Goal: Task Accomplishment & Management: Use online tool/utility

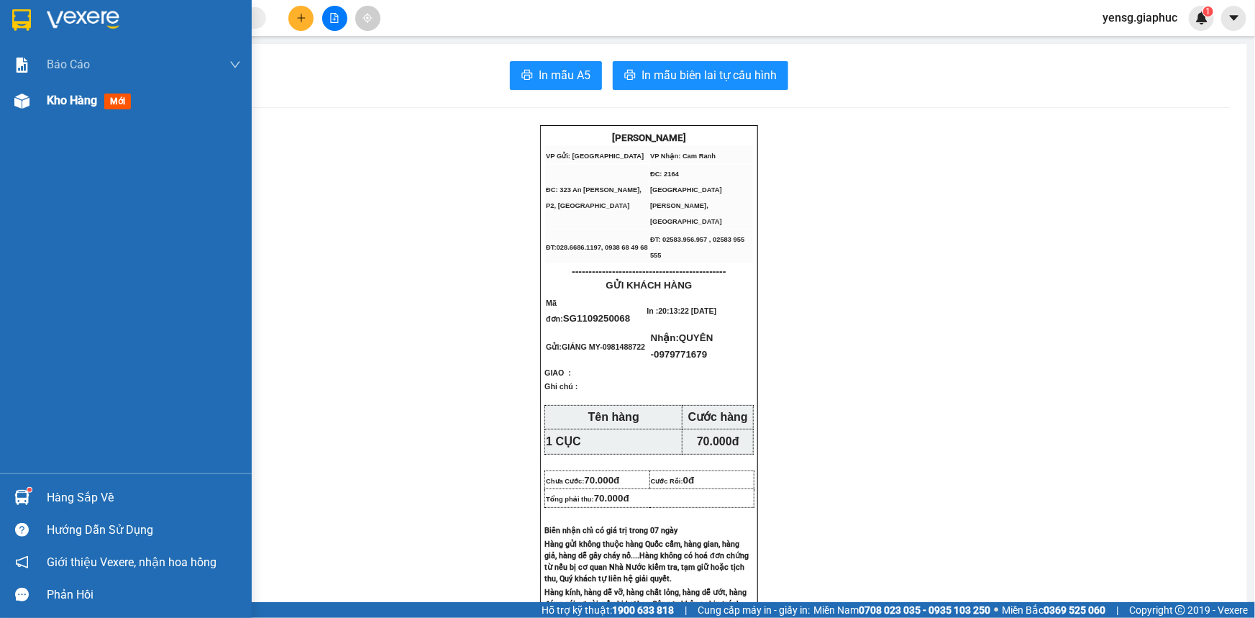
click at [14, 100] on img at bounding box center [21, 101] width 15 height 15
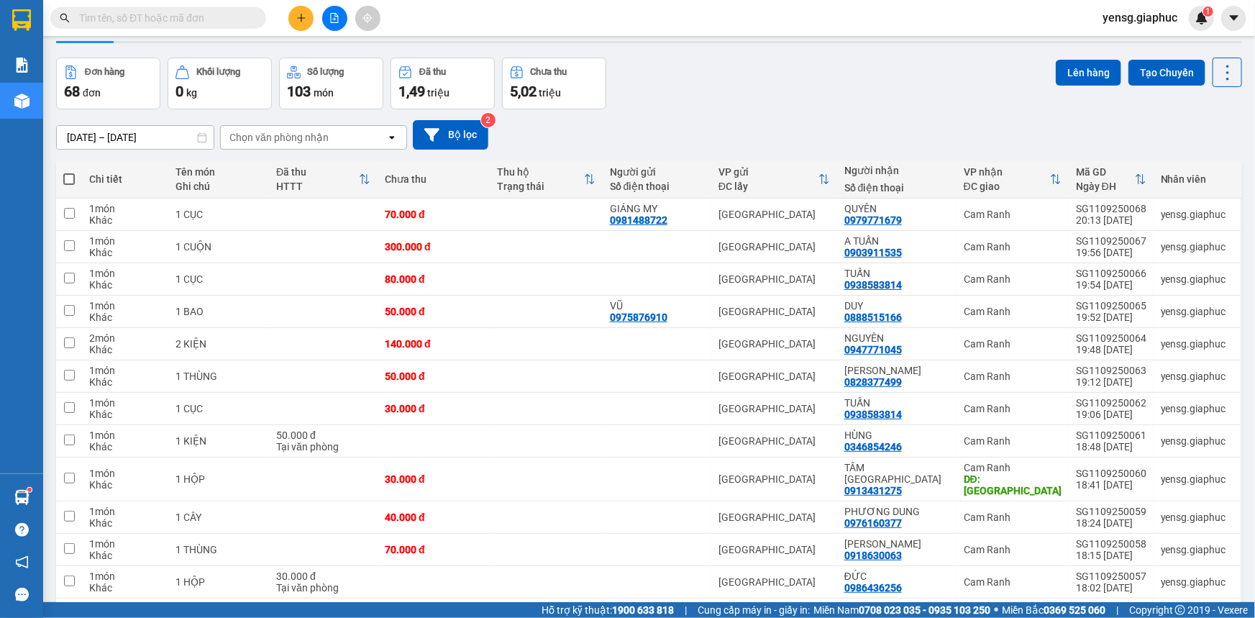
scroll to position [65, 0]
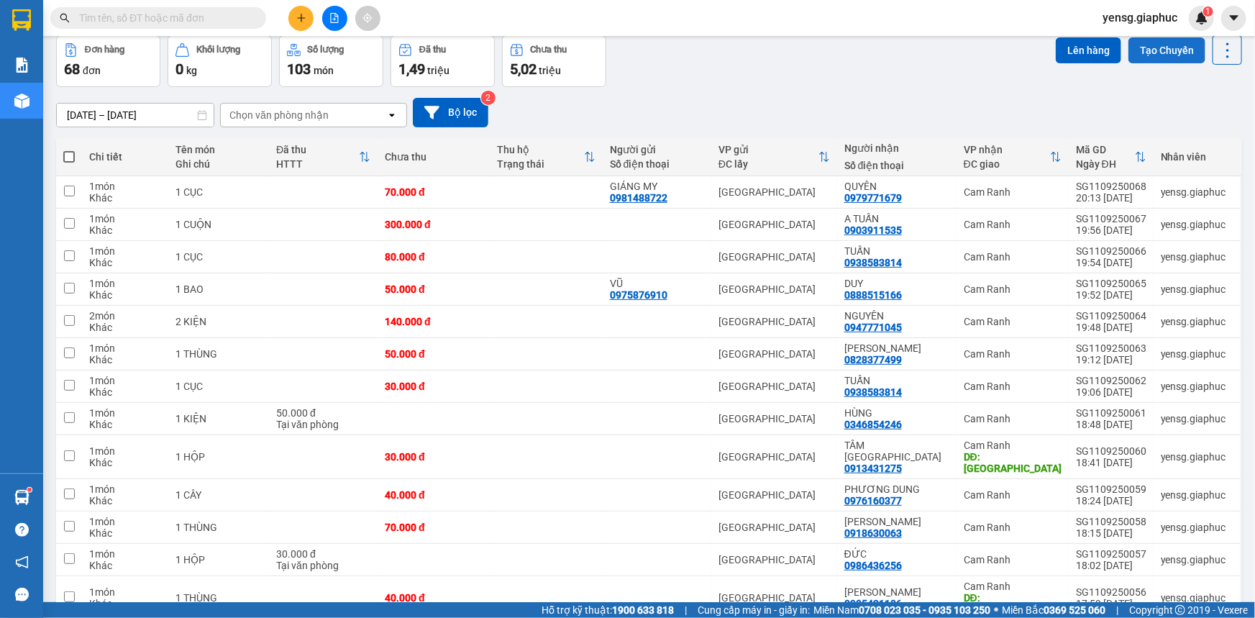
click at [1164, 42] on button "Tạo Chuyến" at bounding box center [1167, 50] width 77 height 26
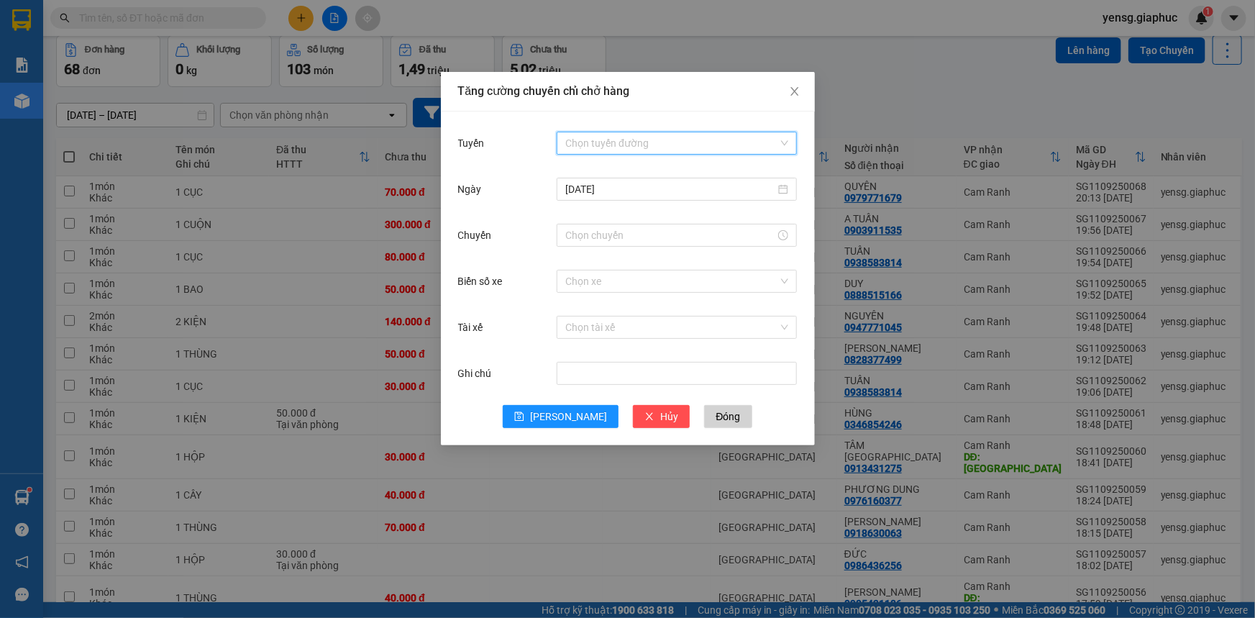
click at [605, 138] on input "Tuyến" at bounding box center [671, 143] width 213 height 22
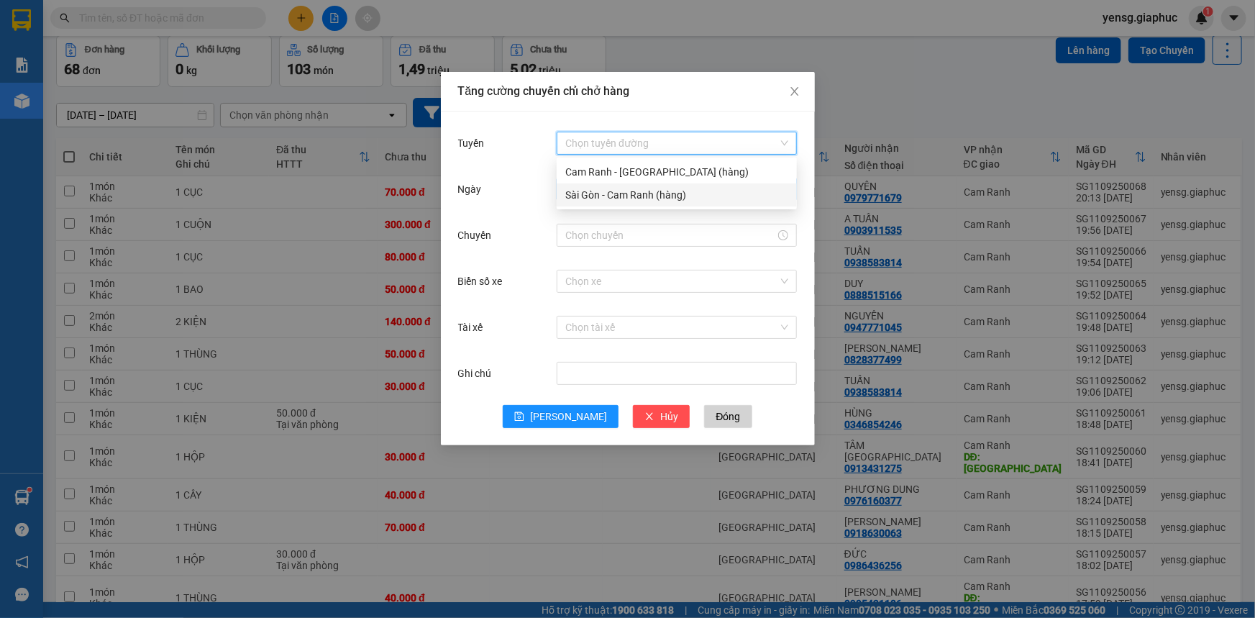
click at [619, 190] on div "Sài Gòn - Cam Ranh (hàng)" at bounding box center [676, 195] width 223 height 16
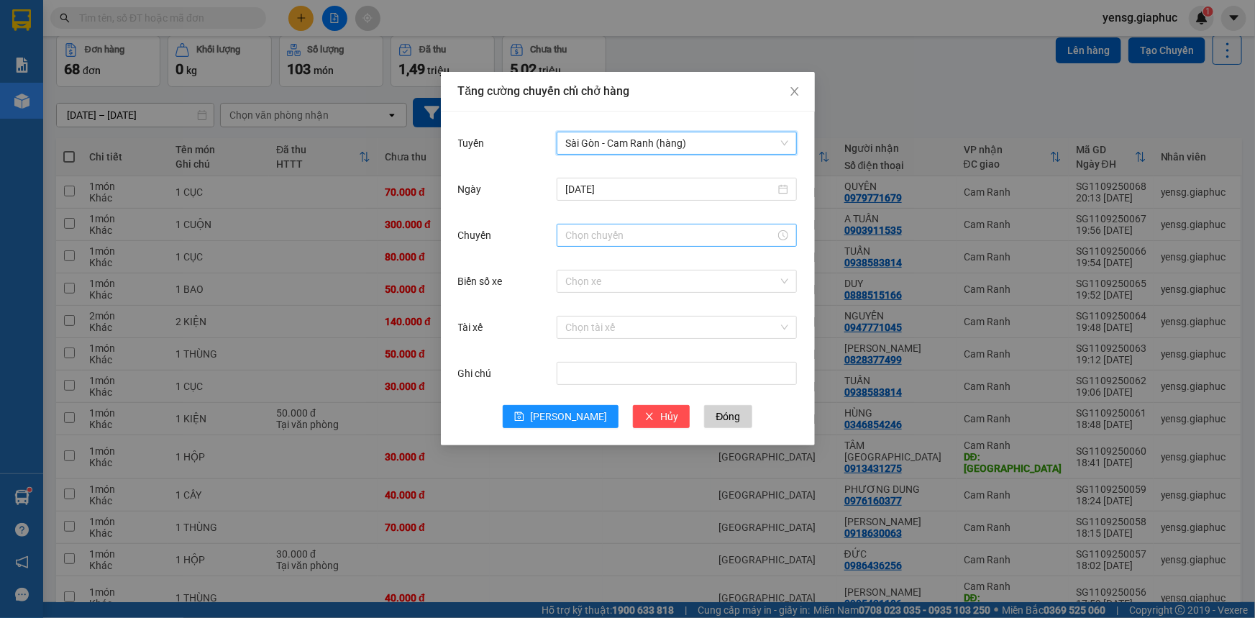
click at [574, 236] on input "Chuyến" at bounding box center [670, 235] width 210 height 16
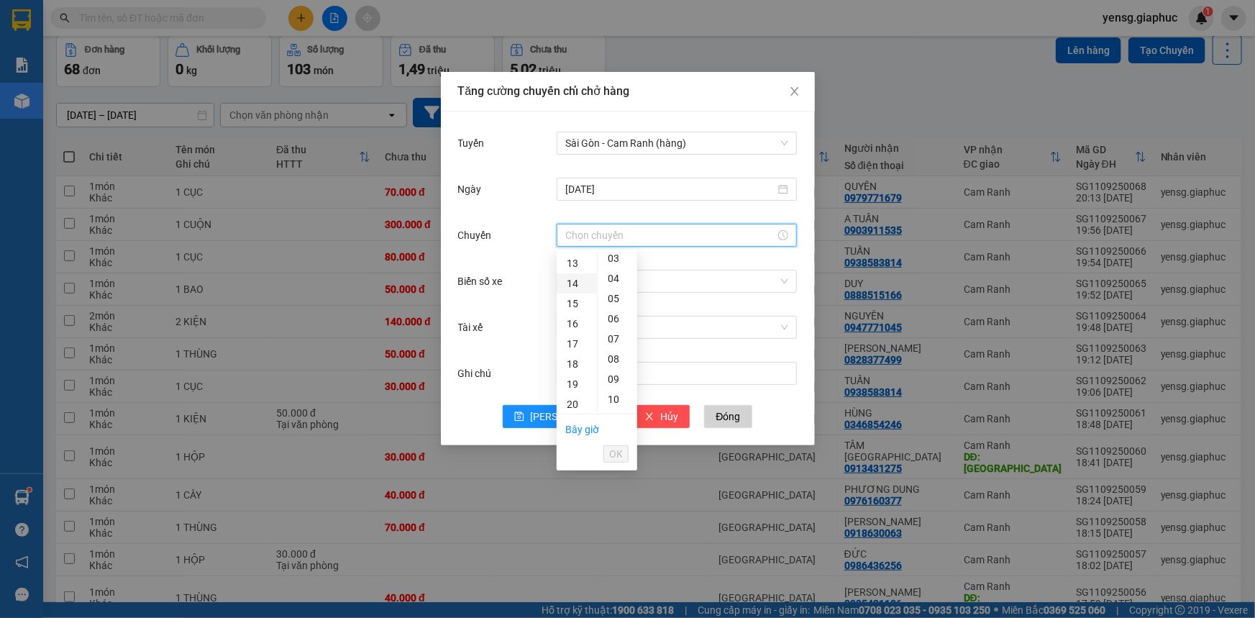
scroll to position [327, 0]
click at [574, 378] on div "22" at bounding box center [577, 379] width 40 height 20
type input "22:00"
click at [609, 457] on button "OK" at bounding box center [616, 453] width 25 height 17
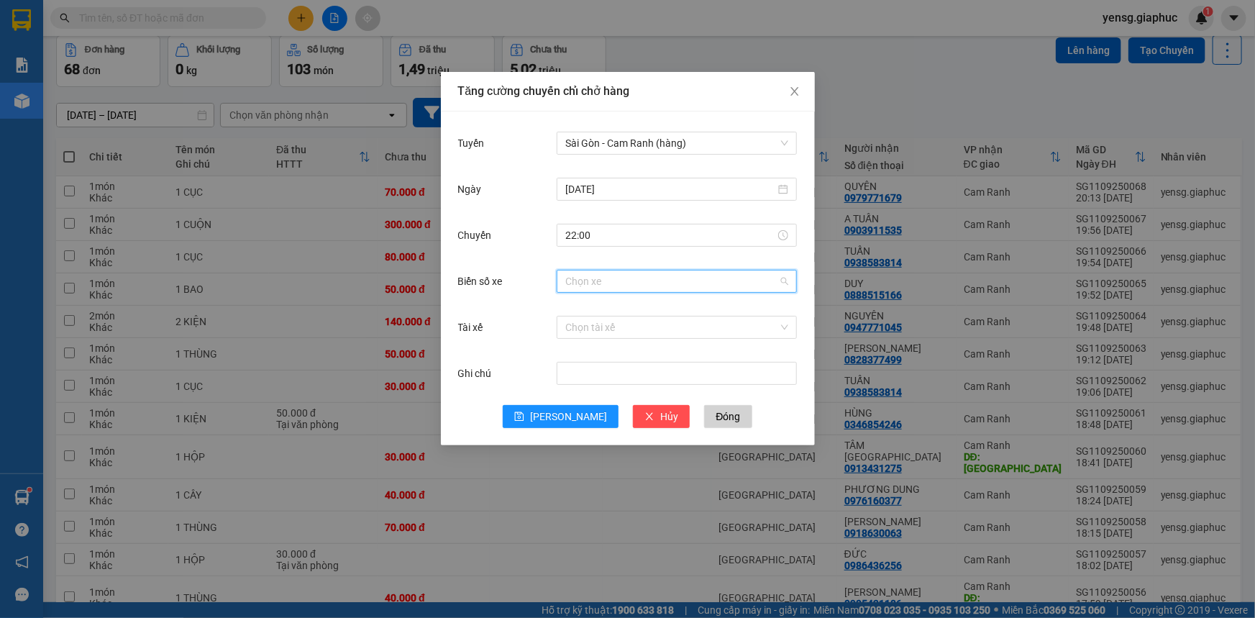
click at [680, 281] on input "Biển số xe" at bounding box center [671, 281] width 213 height 22
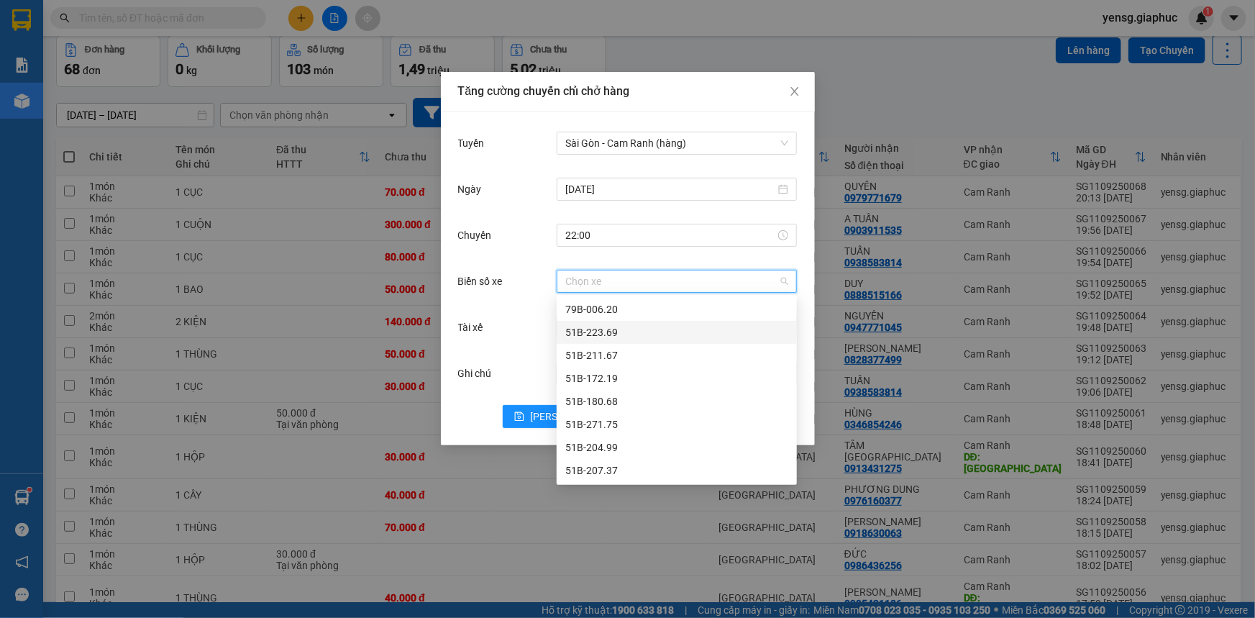
click at [632, 335] on div "51B-223.69" at bounding box center [676, 332] width 223 height 16
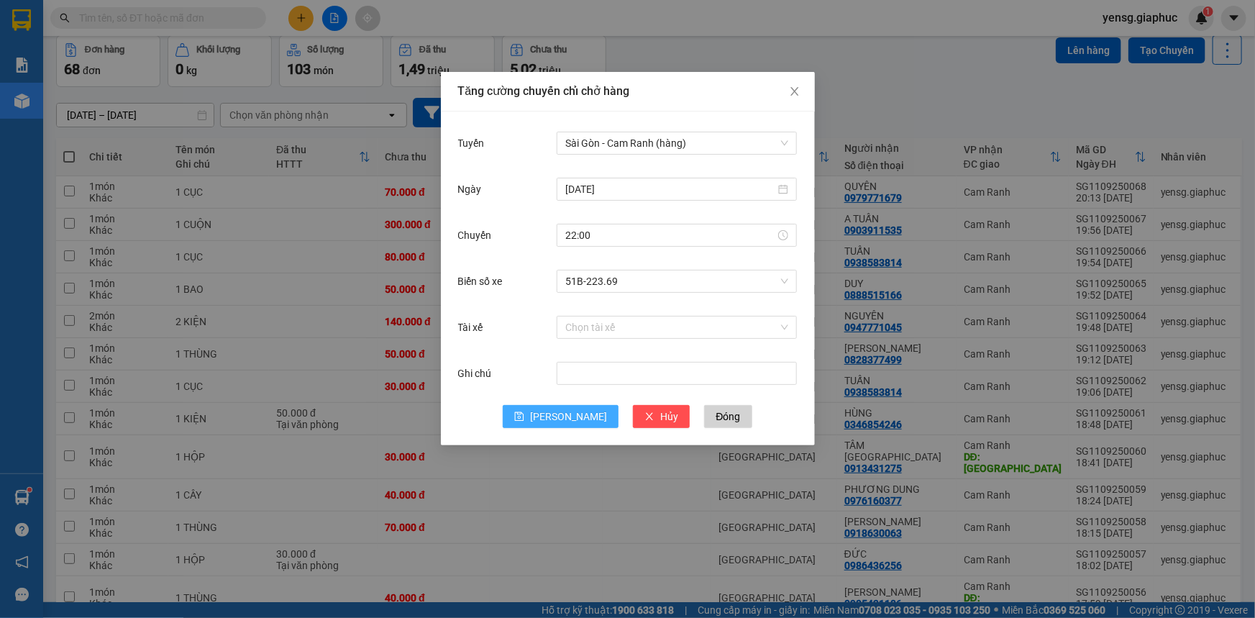
click at [572, 419] on span "[PERSON_NAME]" at bounding box center [568, 417] width 77 height 16
click at [793, 94] on icon "close" at bounding box center [795, 91] width 8 height 9
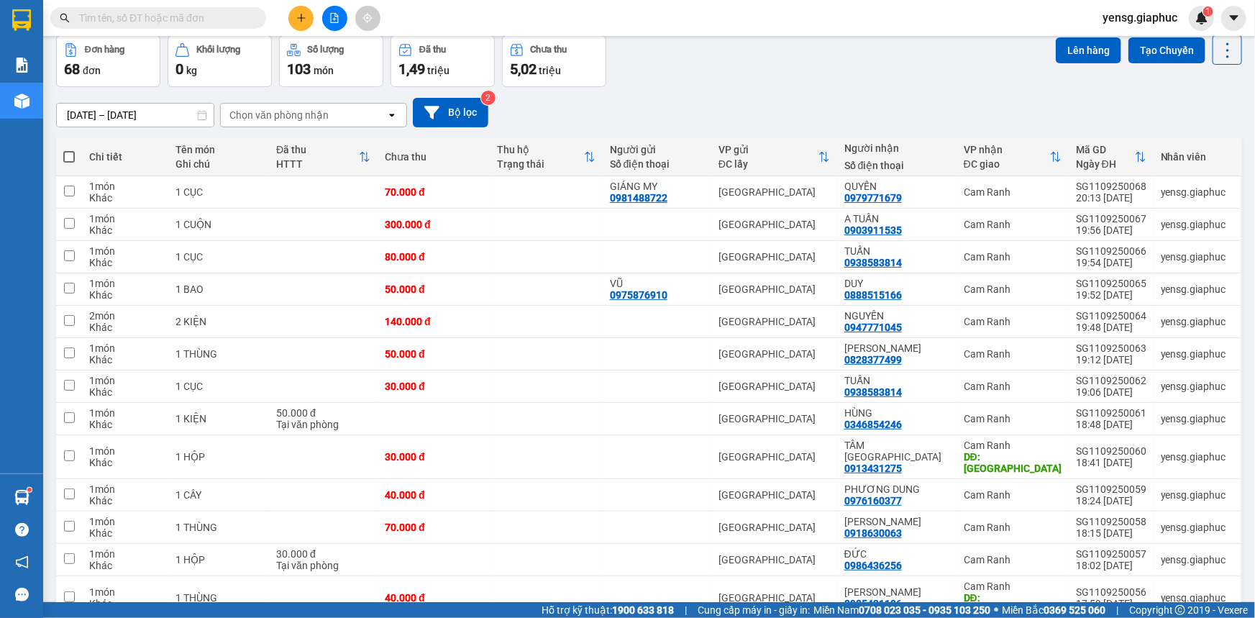
click at [64, 151] on span at bounding box center [69, 157] width 12 height 12
click at [69, 150] on input "checkbox" at bounding box center [69, 150] width 0 height 0
checkbox input "true"
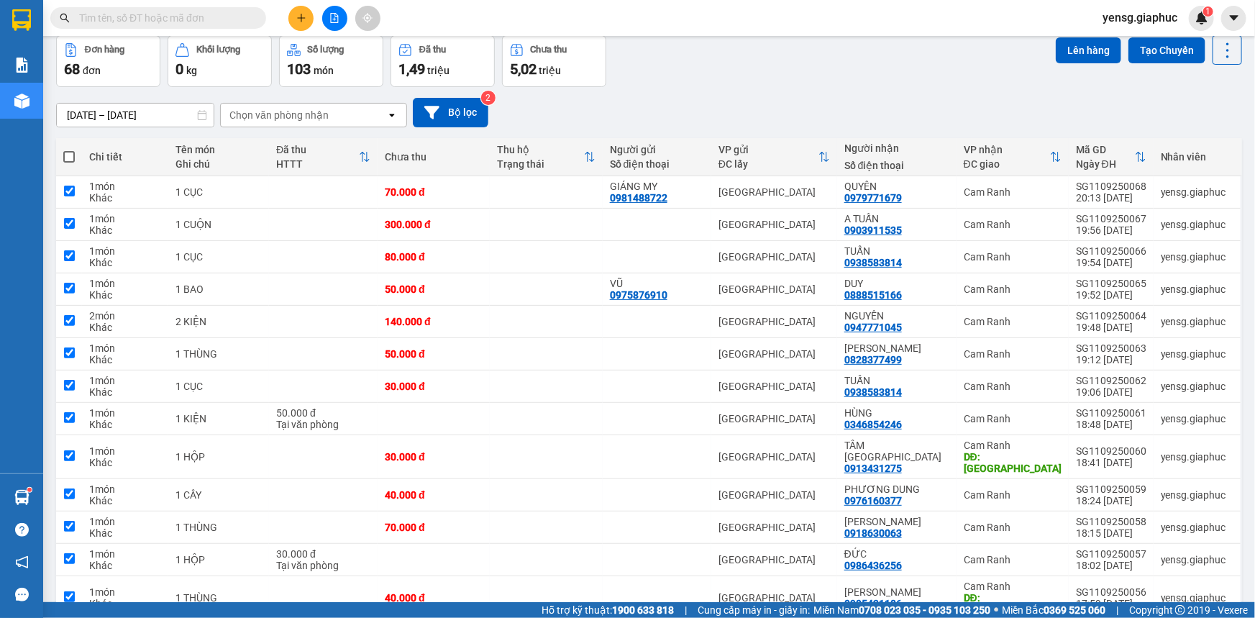
checkbox input "true"
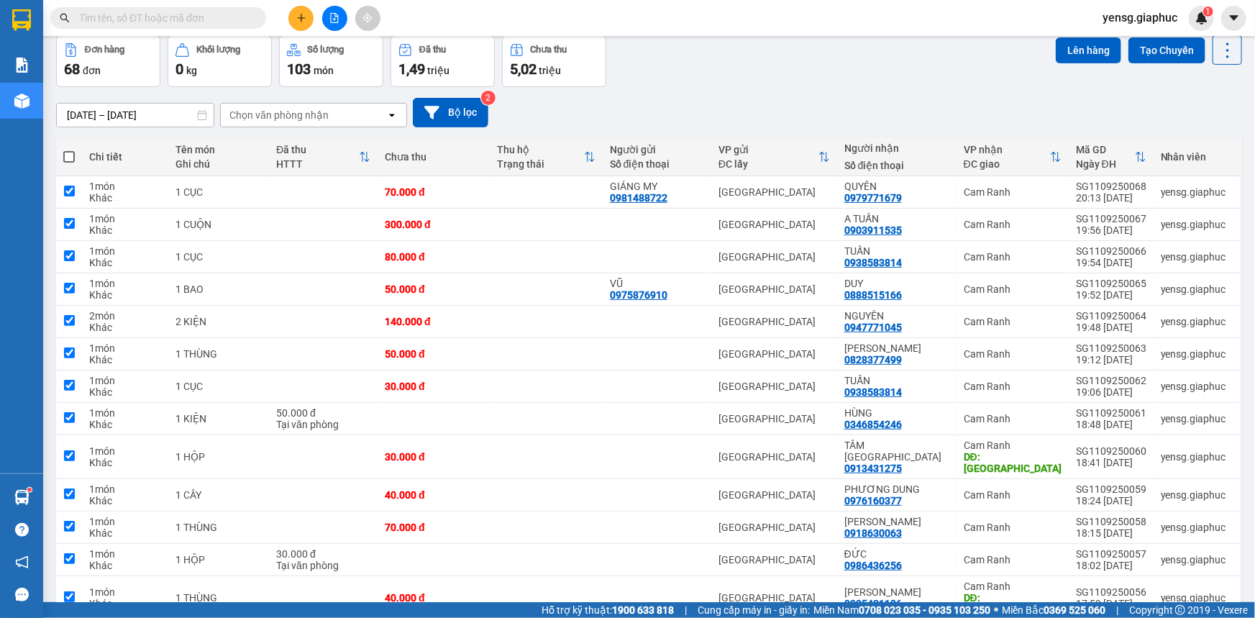
checkbox input "true"
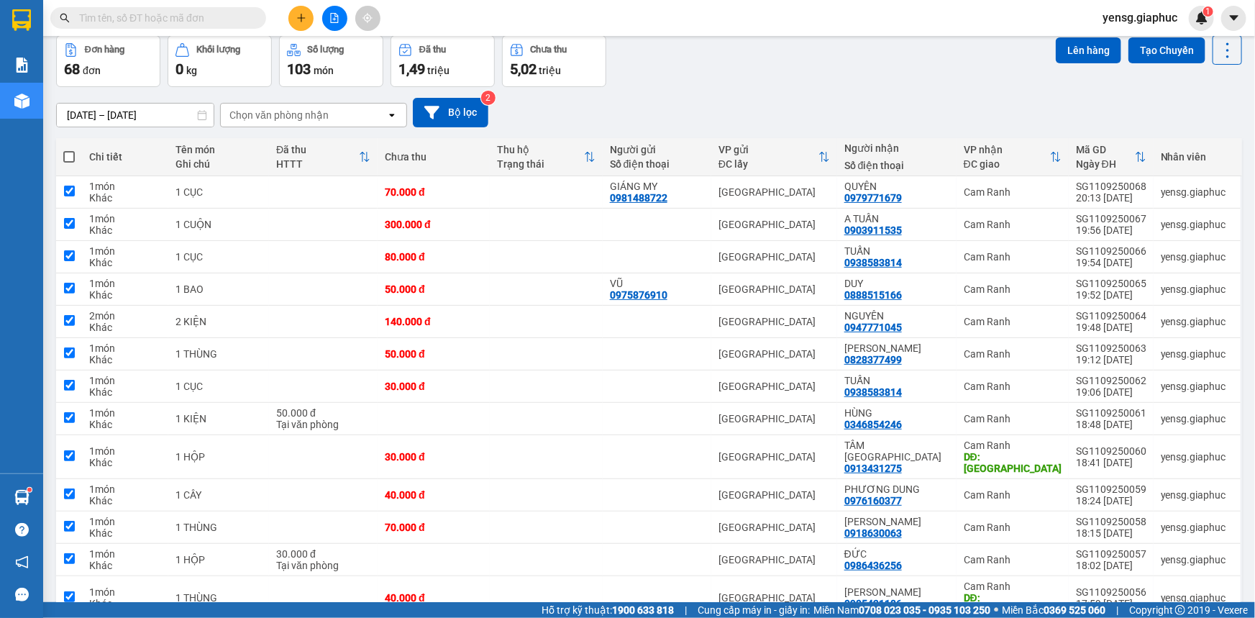
checkbox input "true"
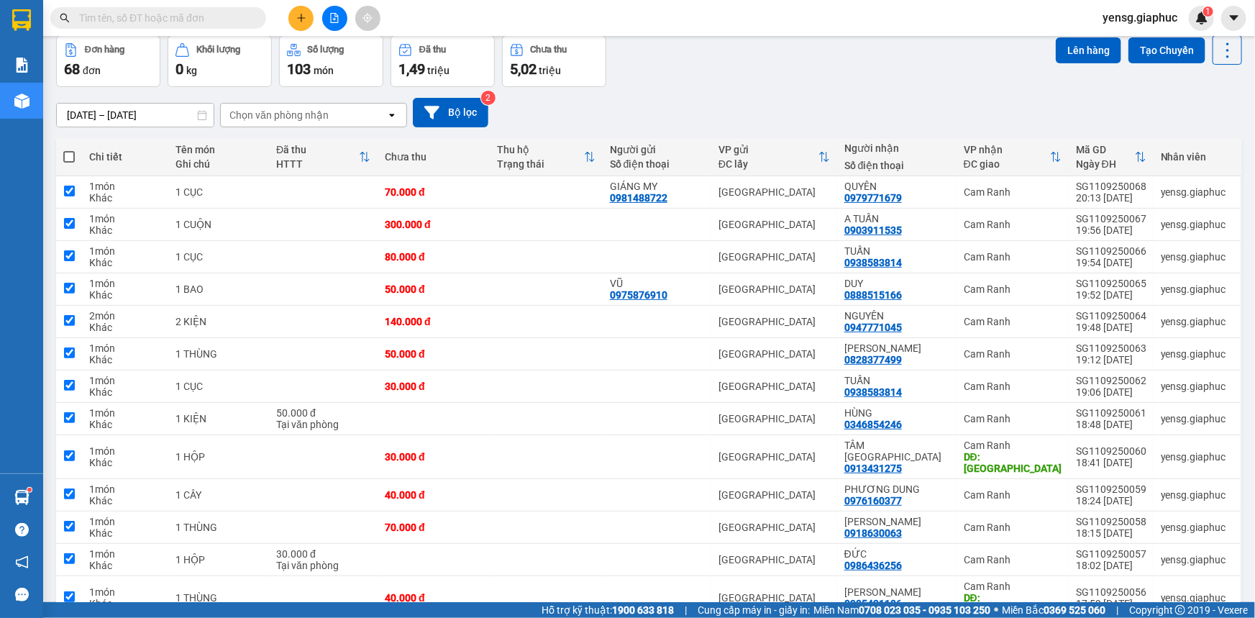
checkbox input "true"
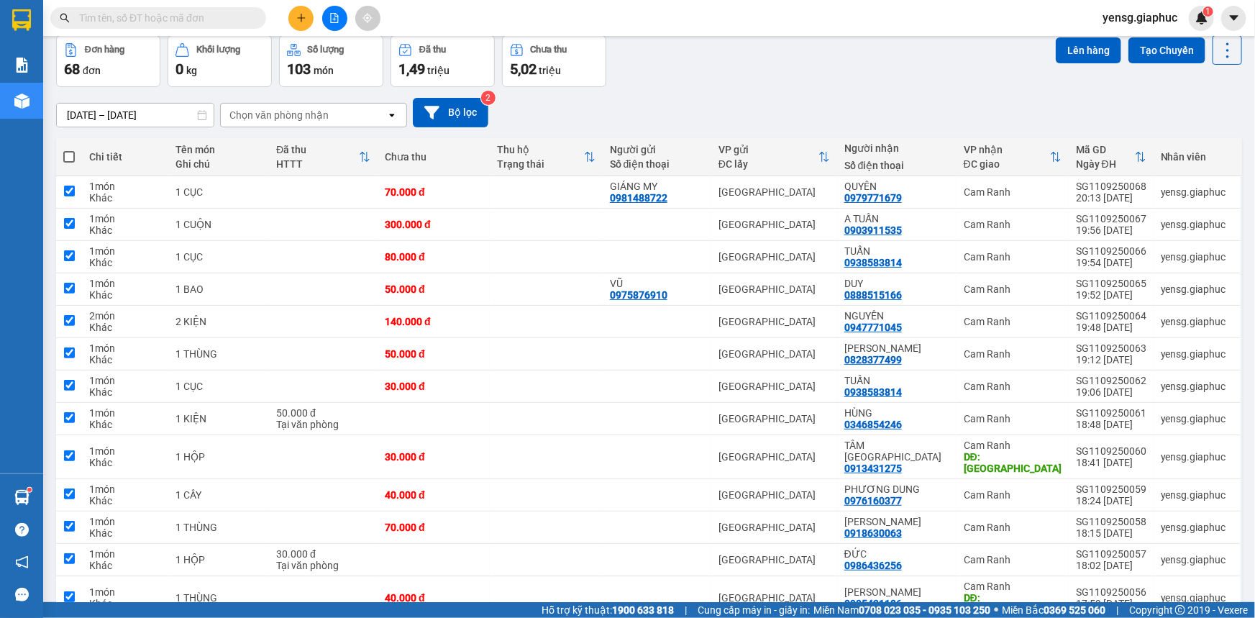
checkbox input "true"
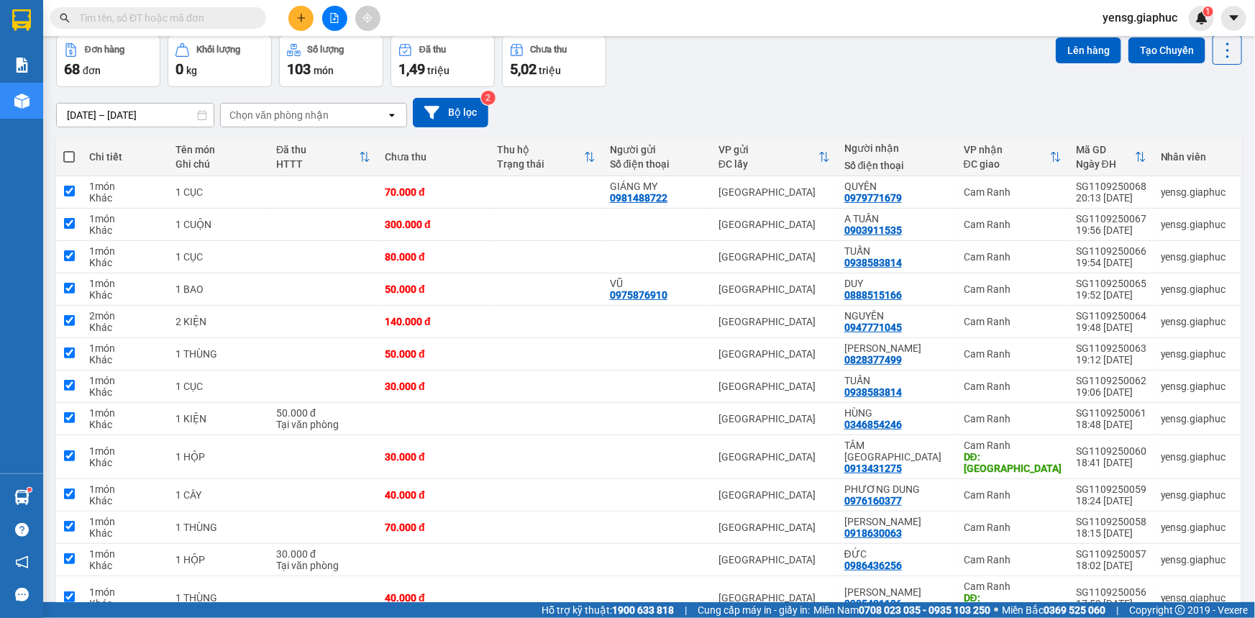
checkbox input "true"
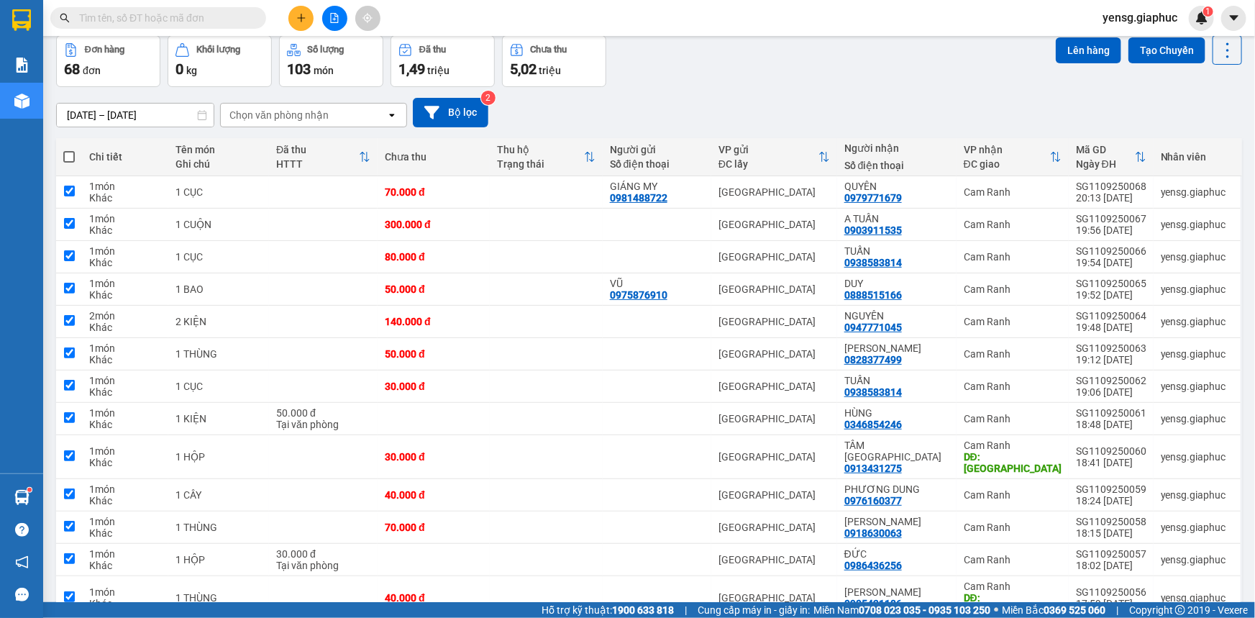
checkbox input "true"
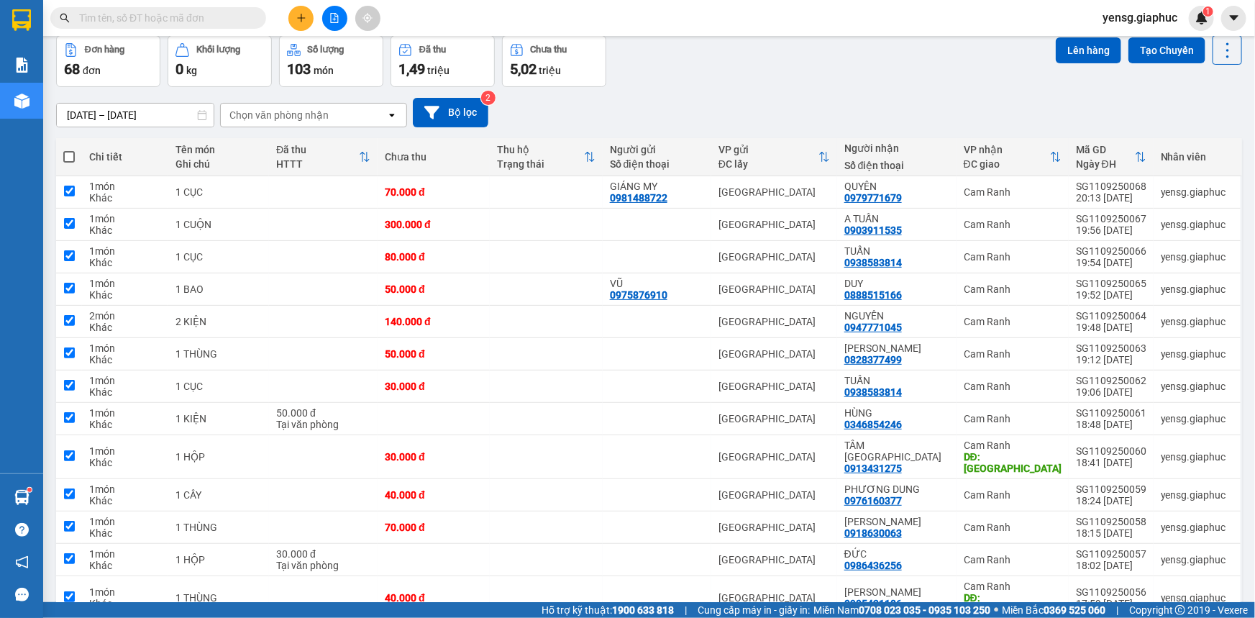
checkbox input "true"
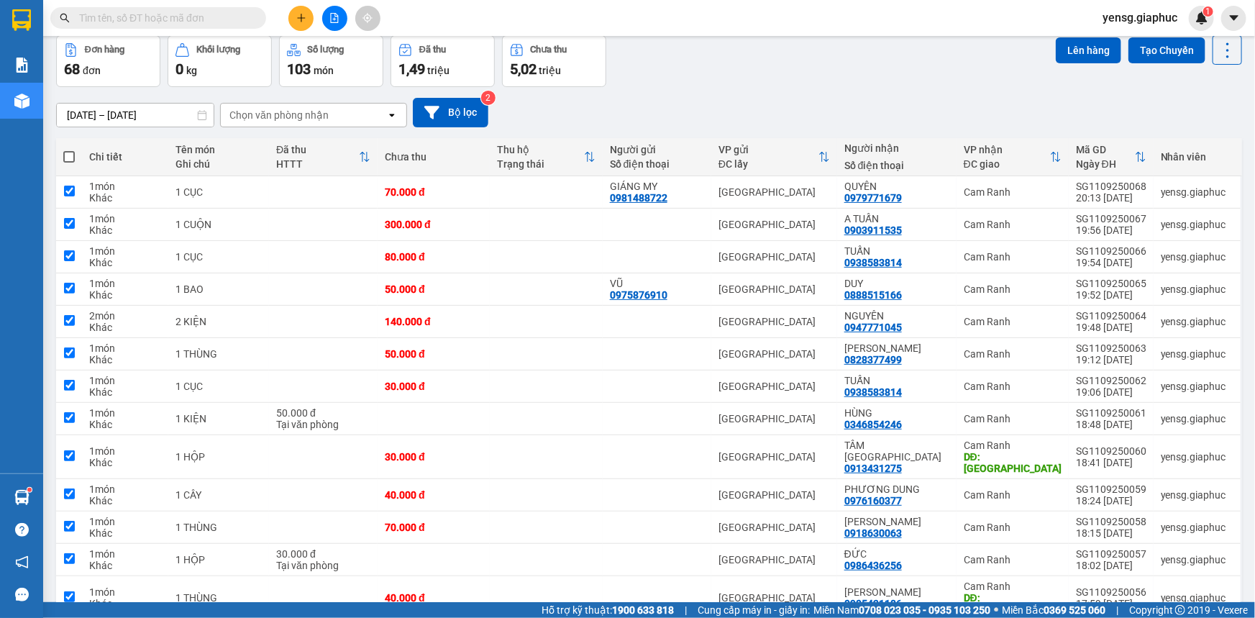
checkbox input "true"
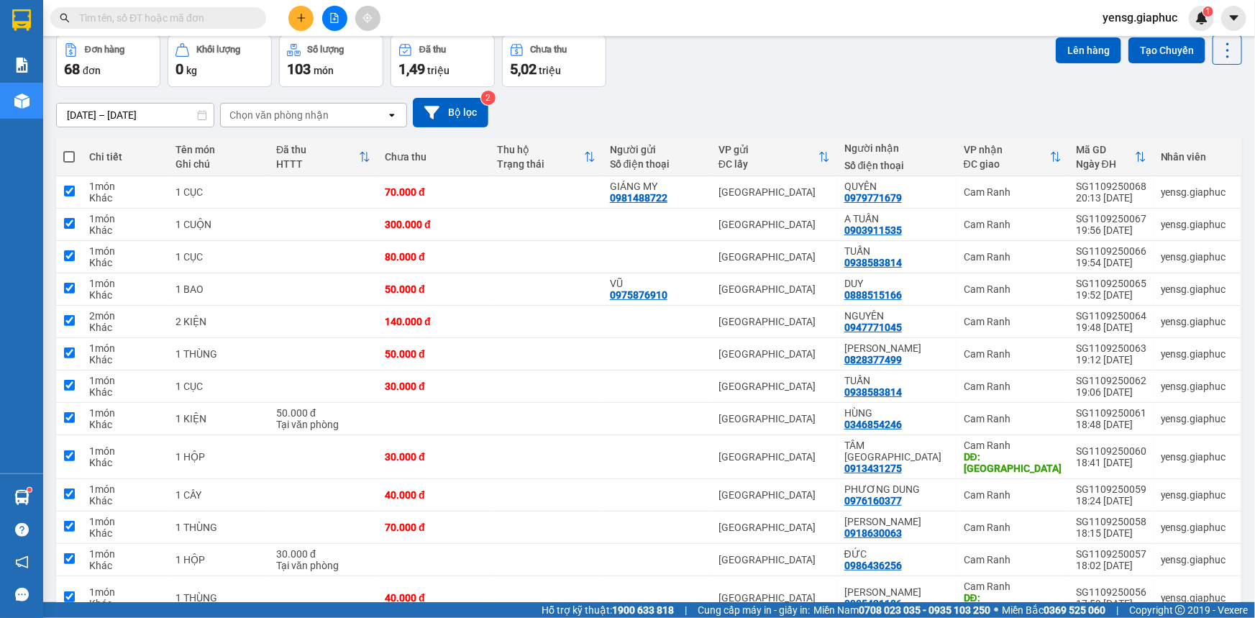
checkbox input "true"
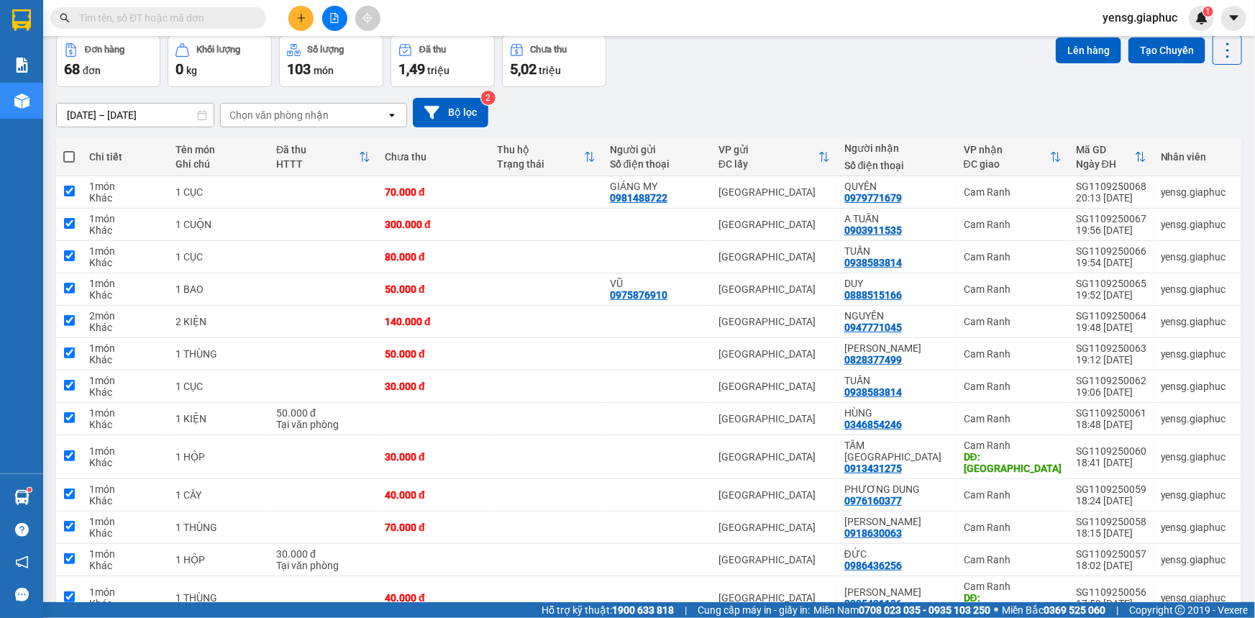
checkbox input "true"
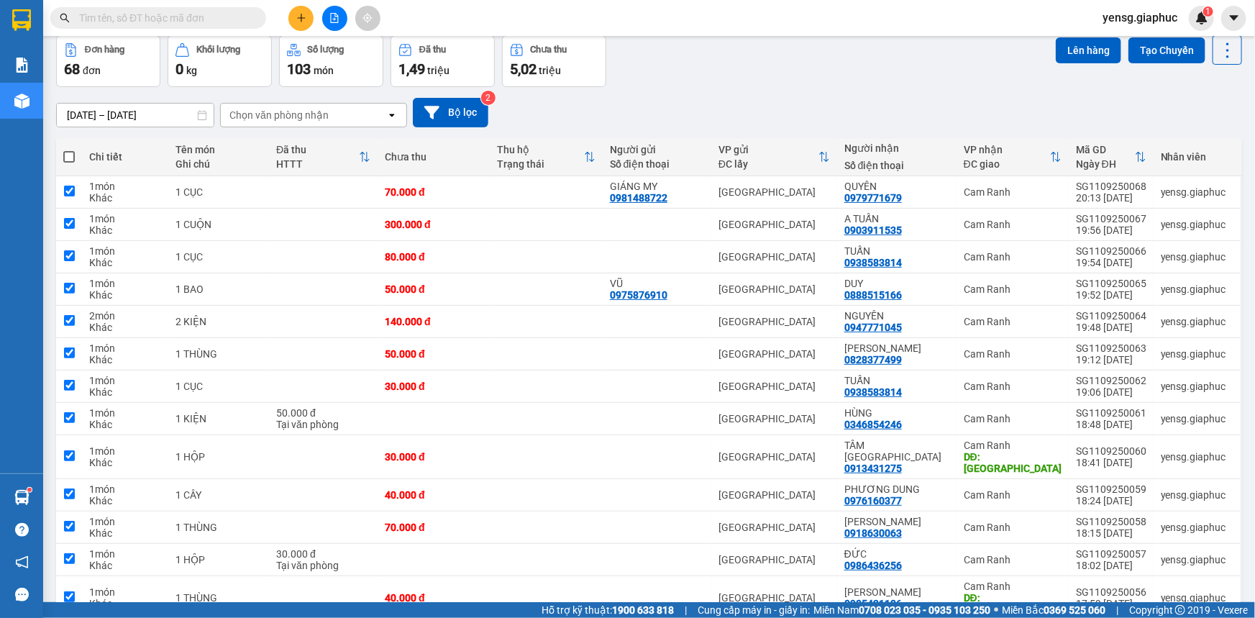
checkbox input "true"
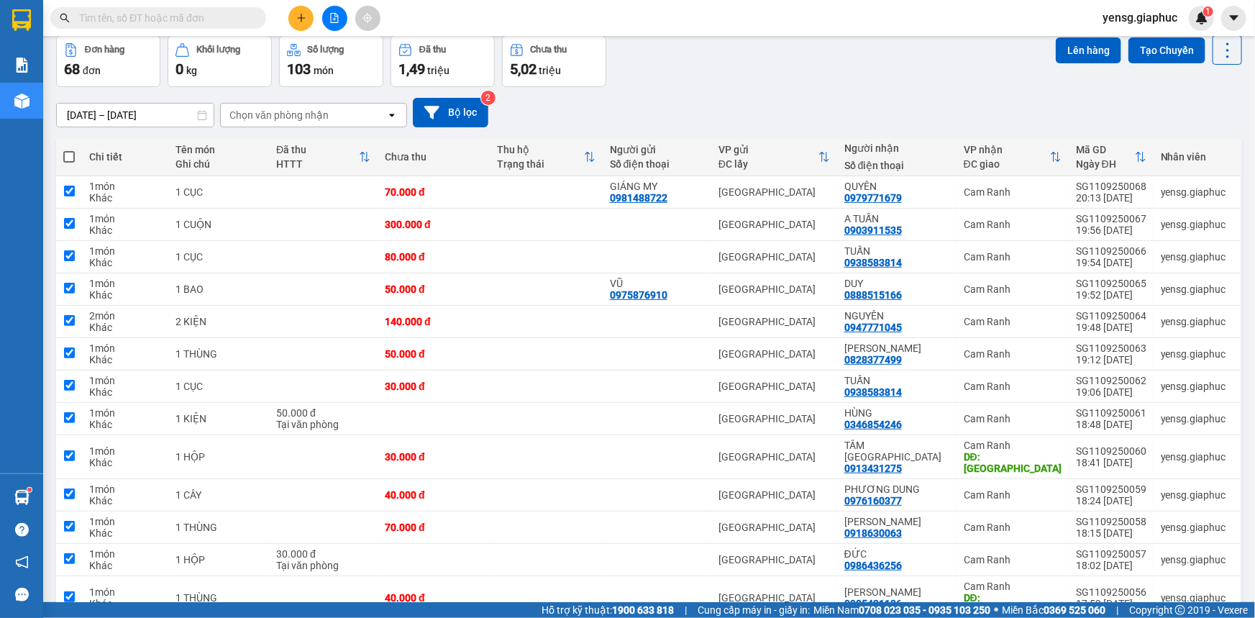
checkbox input "true"
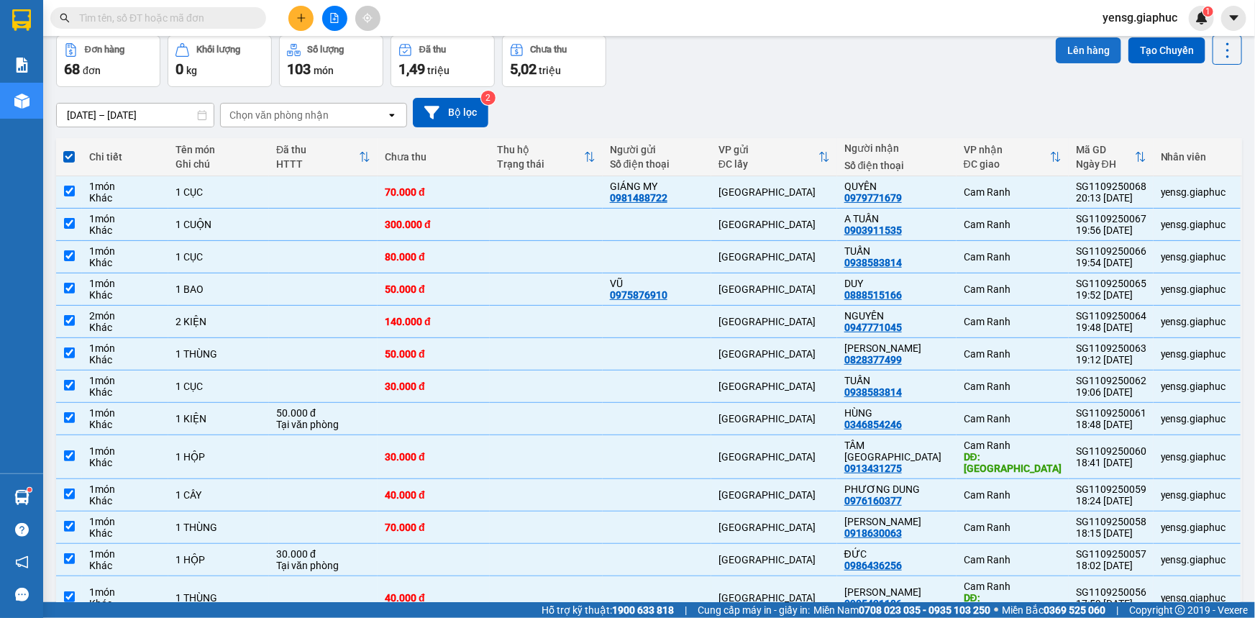
click at [1074, 50] on button "Lên hàng" at bounding box center [1088, 50] width 65 height 26
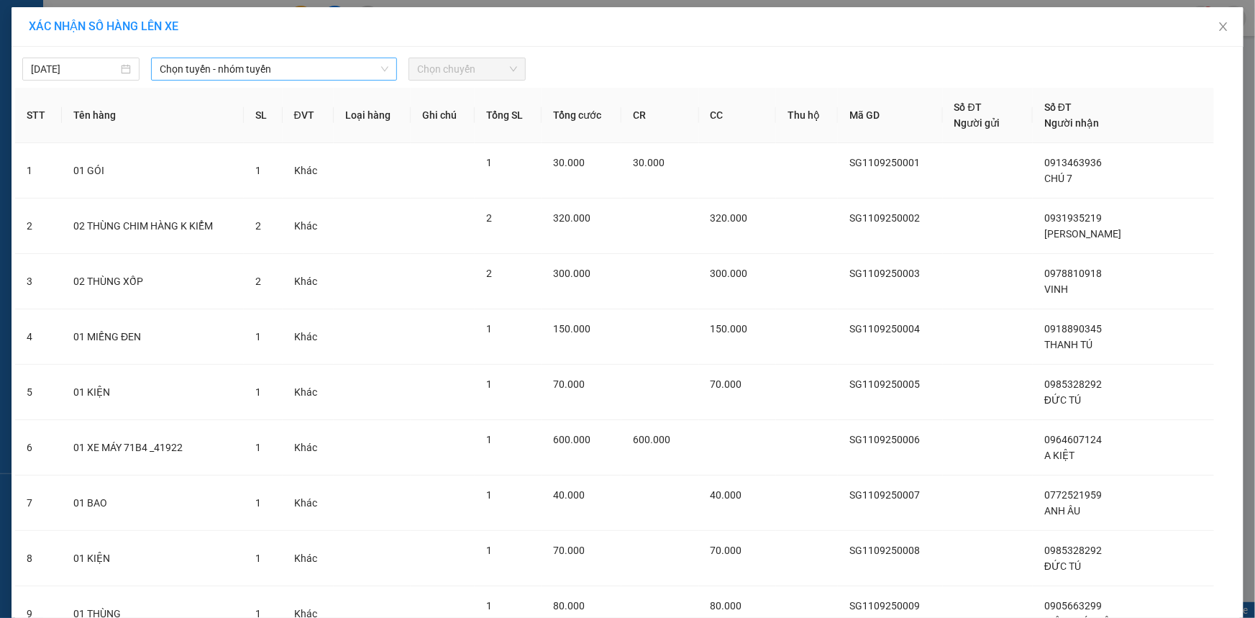
click at [281, 64] on span "Chọn tuyến - nhóm tuyến" at bounding box center [274, 69] width 229 height 22
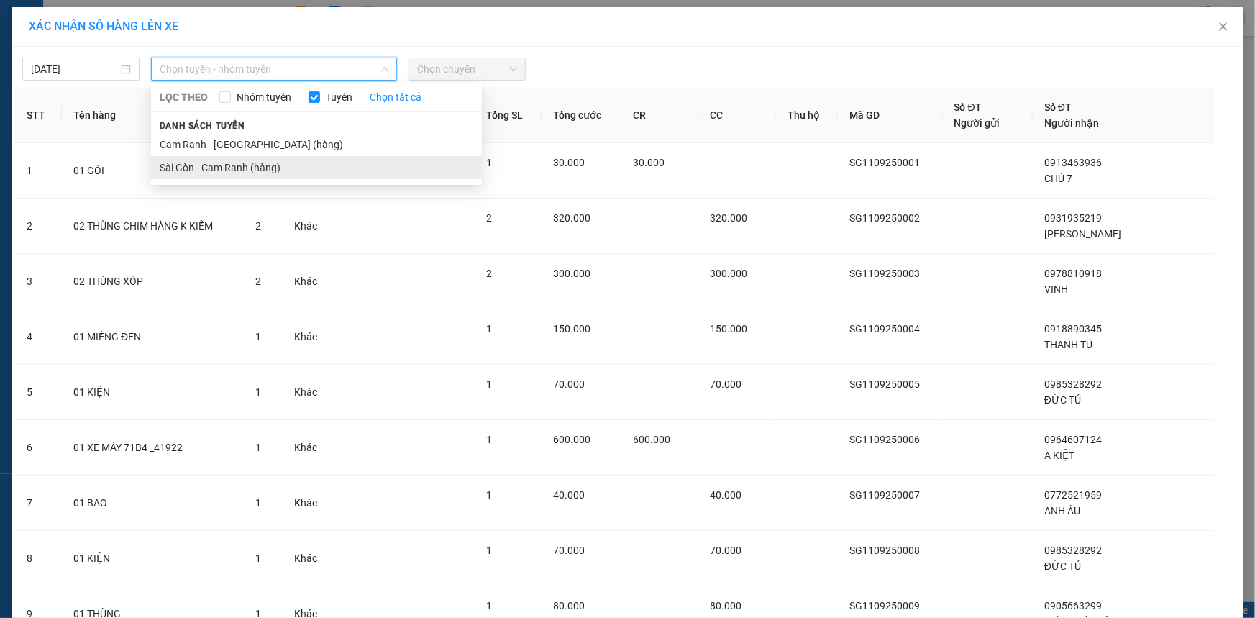
click at [252, 170] on li "Sài Gòn - Cam Ranh (hàng)" at bounding box center [316, 167] width 331 height 23
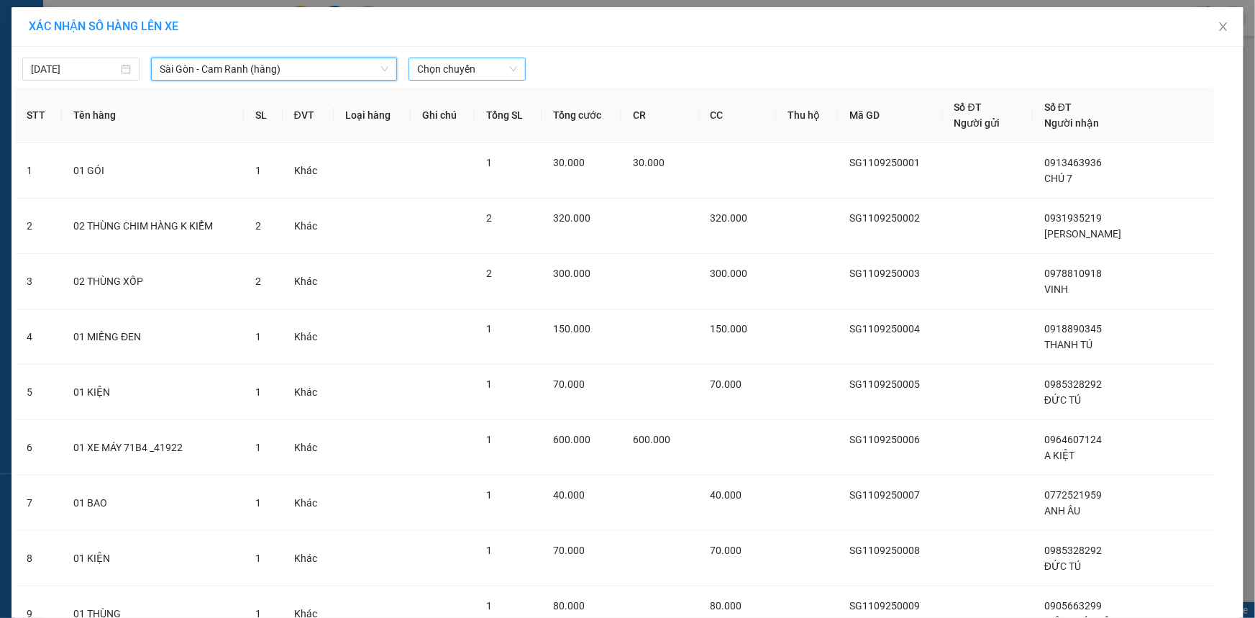
click at [450, 67] on span "Chọn chuyến" at bounding box center [467, 69] width 100 height 22
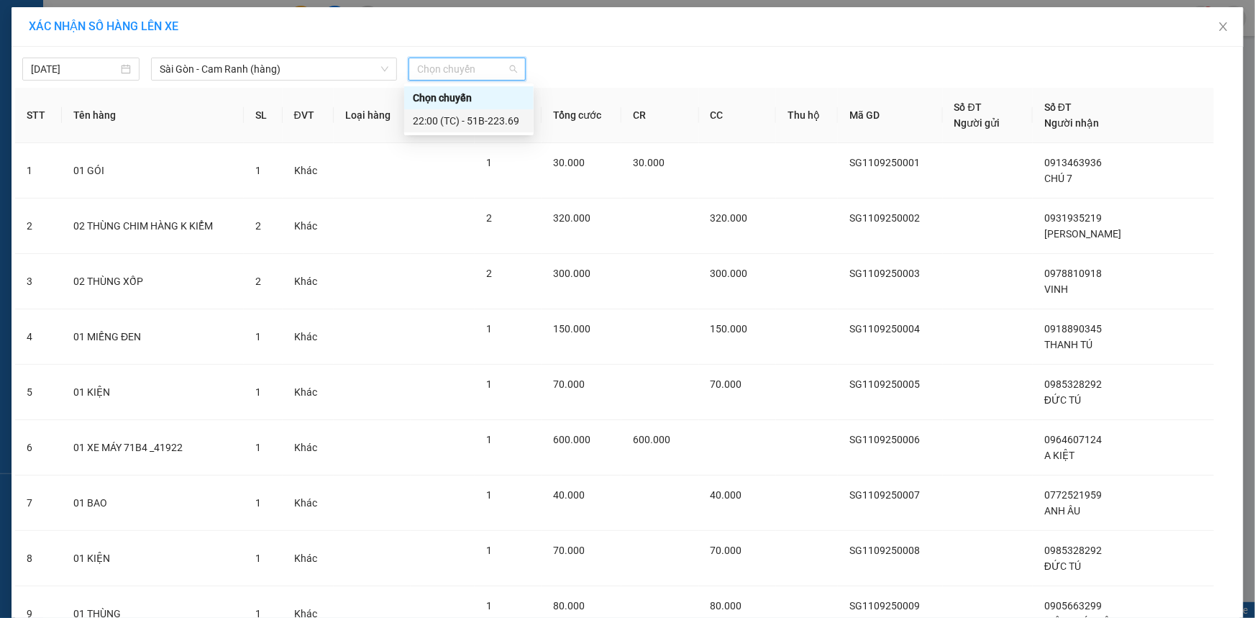
click at [468, 129] on div "22:00 (TC) - 51B-223.69" at bounding box center [468, 120] width 129 height 23
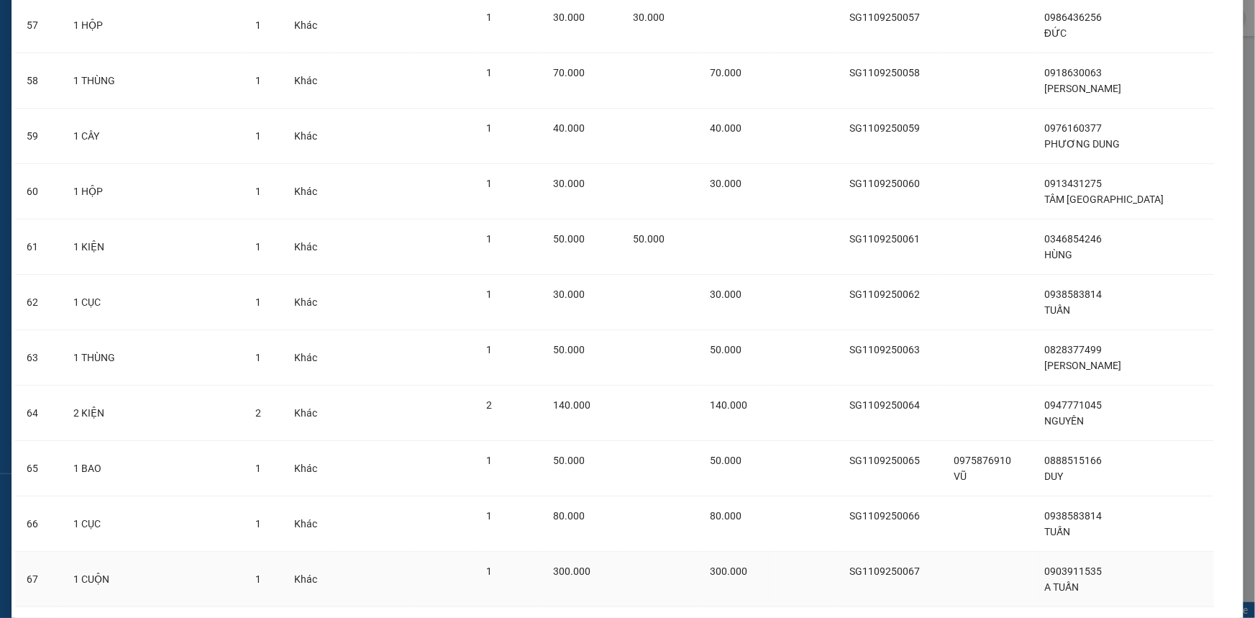
scroll to position [3400, 0]
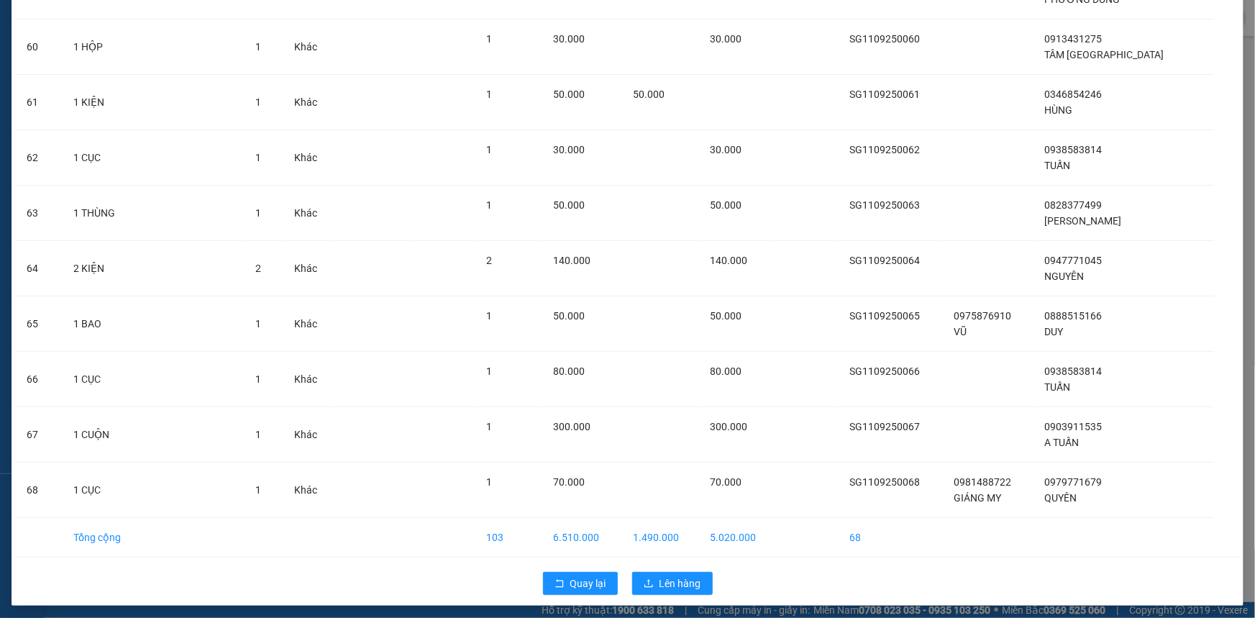
click at [654, 593] on div "Quay lại Lên hàng" at bounding box center [627, 583] width 1225 height 37
click at [665, 583] on span "Lên hàng" at bounding box center [681, 583] width 42 height 16
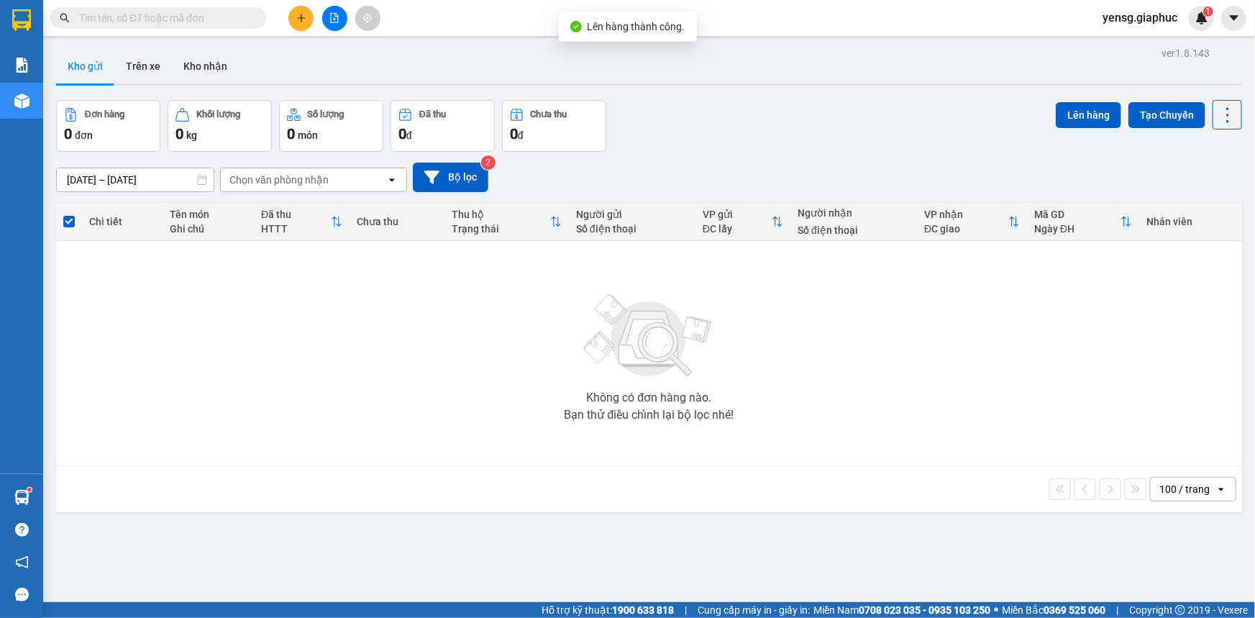
click at [338, 14] on icon "file-add" at bounding box center [334, 18] width 10 height 10
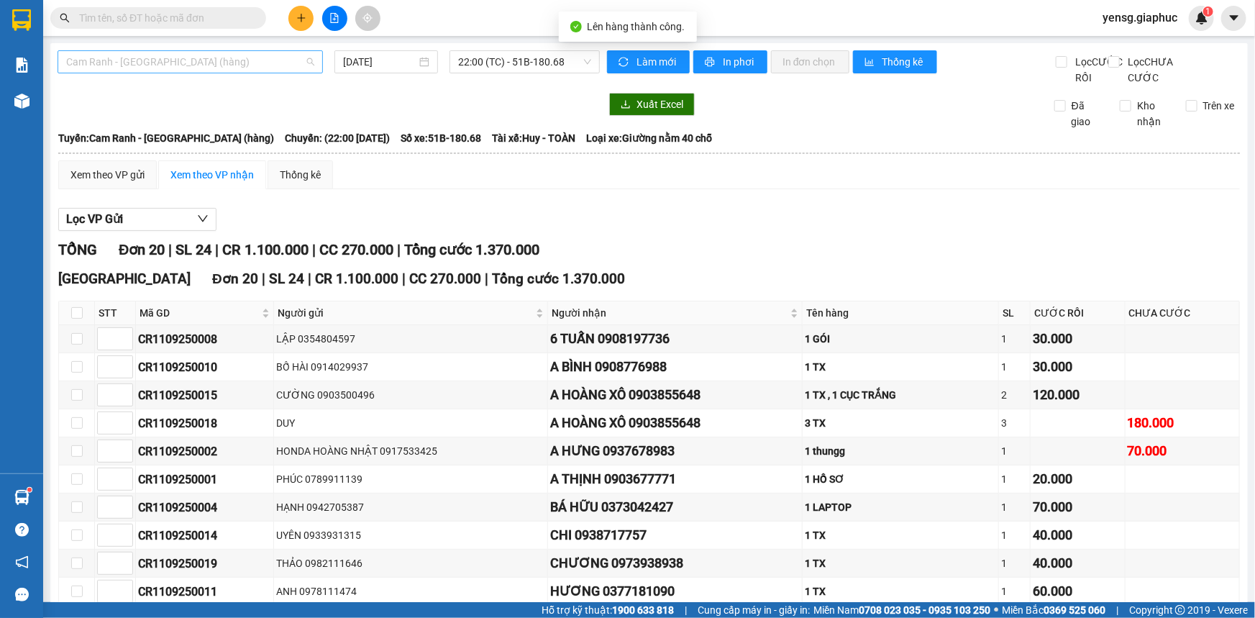
click at [223, 65] on span "Cam Ranh - [GEOGRAPHIC_DATA] (hàng)" at bounding box center [190, 62] width 248 height 22
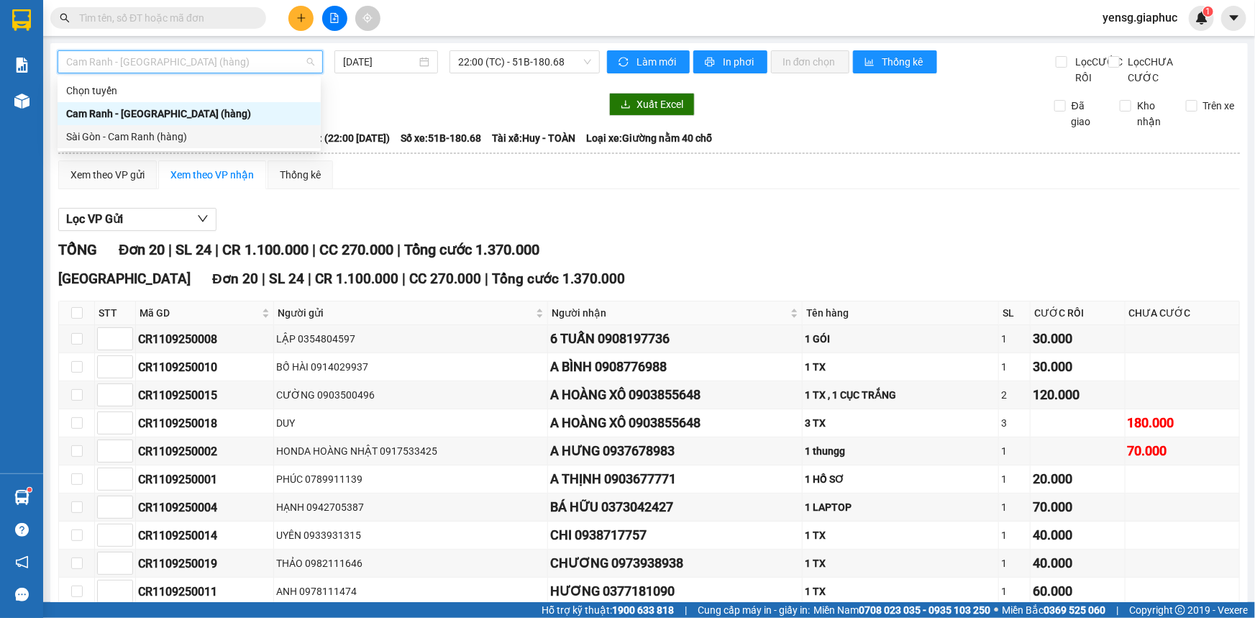
click at [192, 137] on div "Sài Gòn - Cam Ranh (hàng)" at bounding box center [189, 137] width 246 height 16
type input "[DATE]"
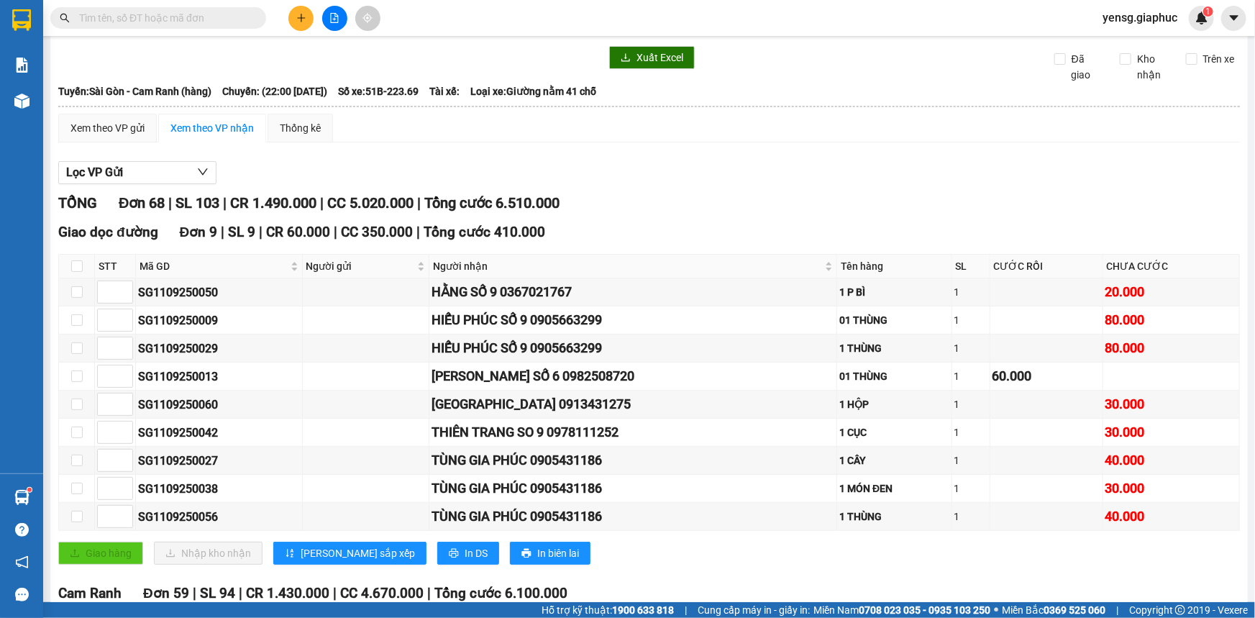
scroll to position [327, 0]
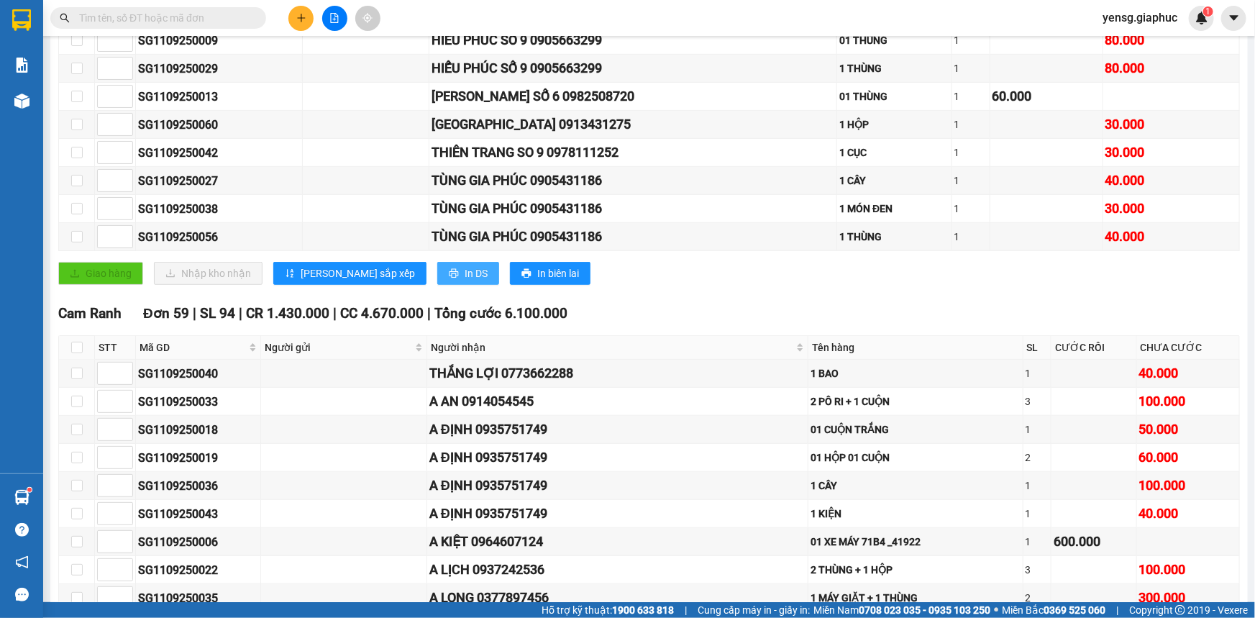
click at [465, 281] on span "In DS" at bounding box center [476, 273] width 23 height 16
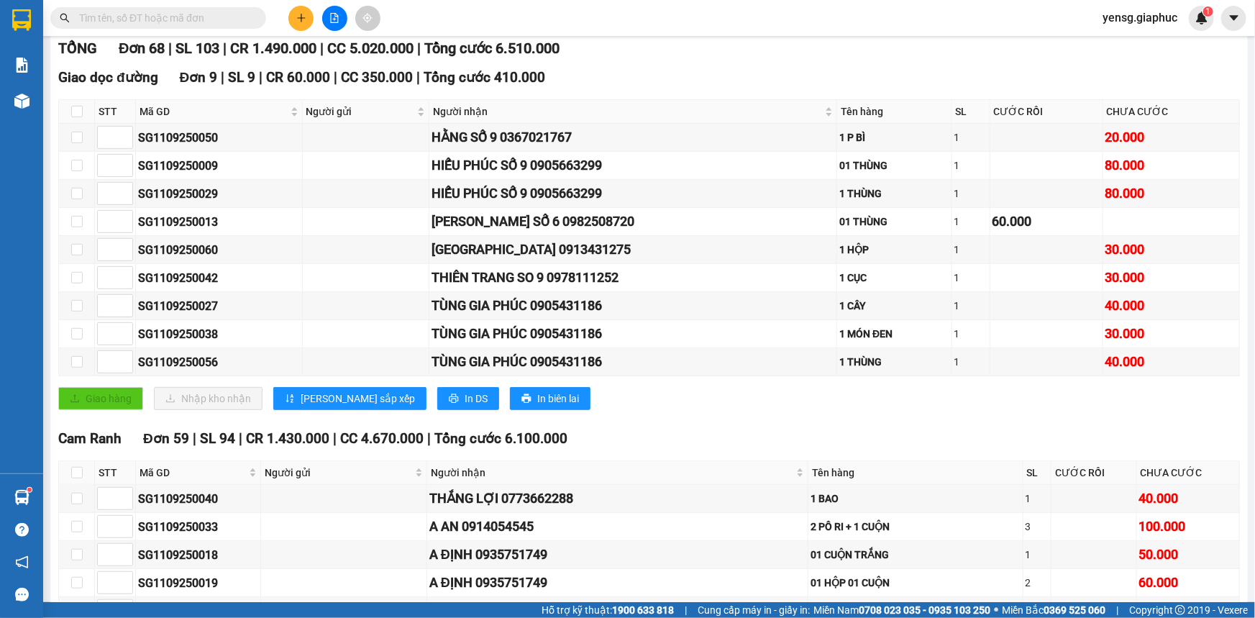
scroll to position [65, 0]
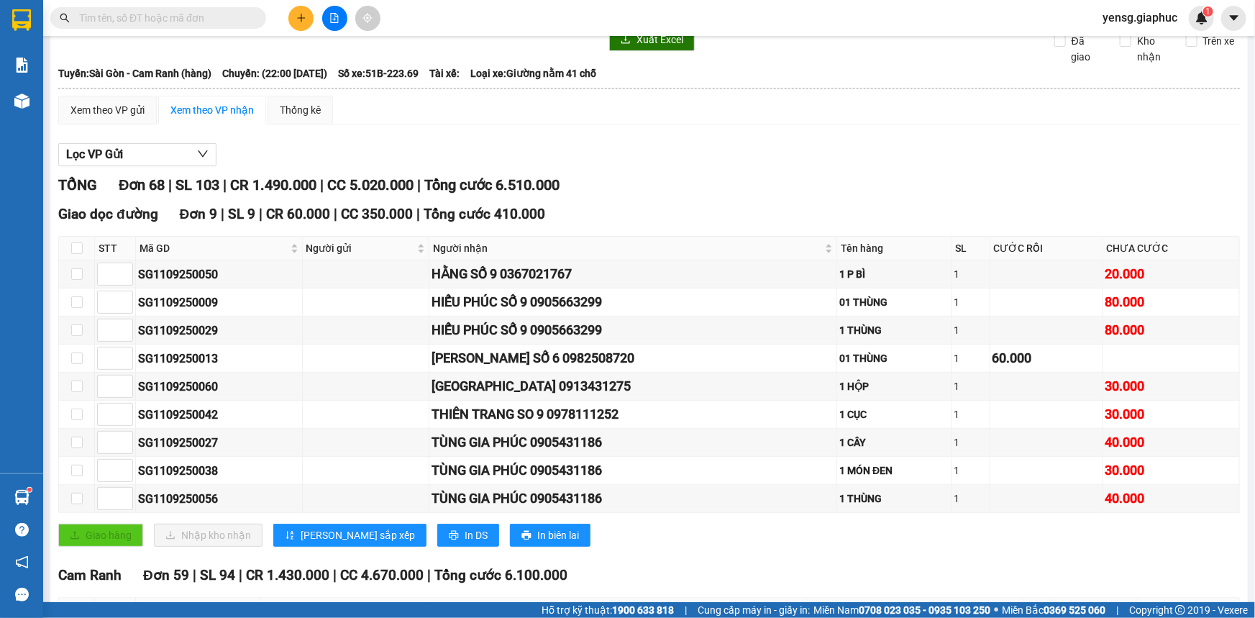
drag, startPoint x: 719, startPoint y: 121, endPoint x: 711, endPoint y: 151, distance: 31.1
click at [719, 121] on div "Xem theo VP gửi Xem theo VP nhận Thống kê" at bounding box center [649, 110] width 1182 height 29
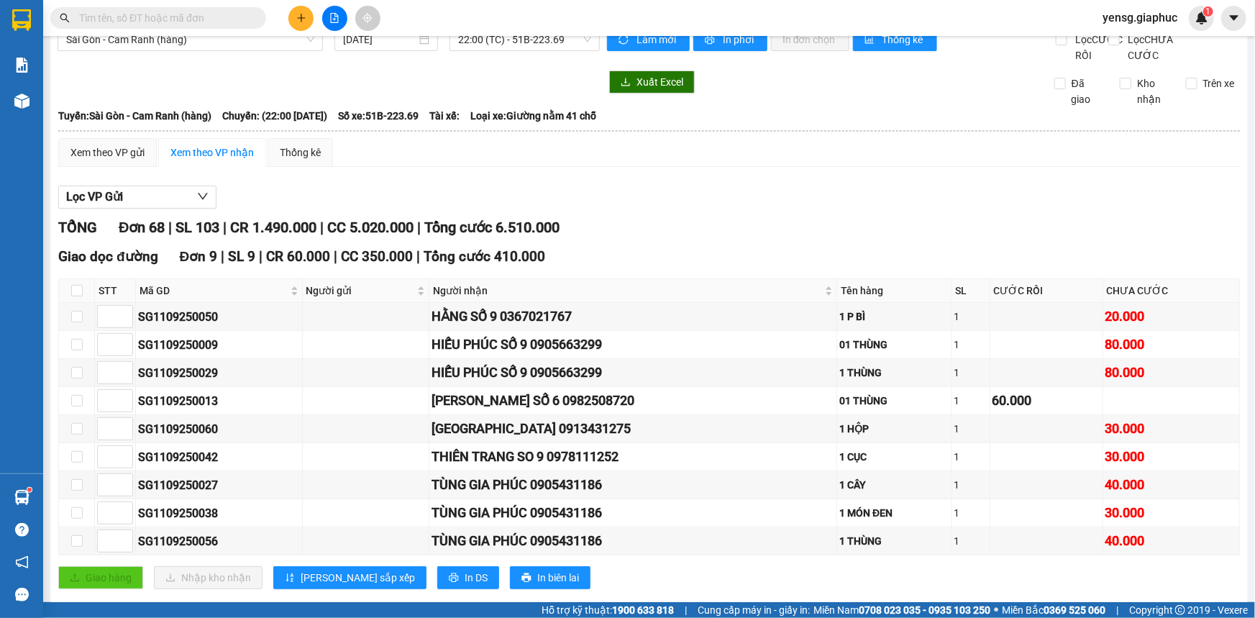
scroll to position [0, 0]
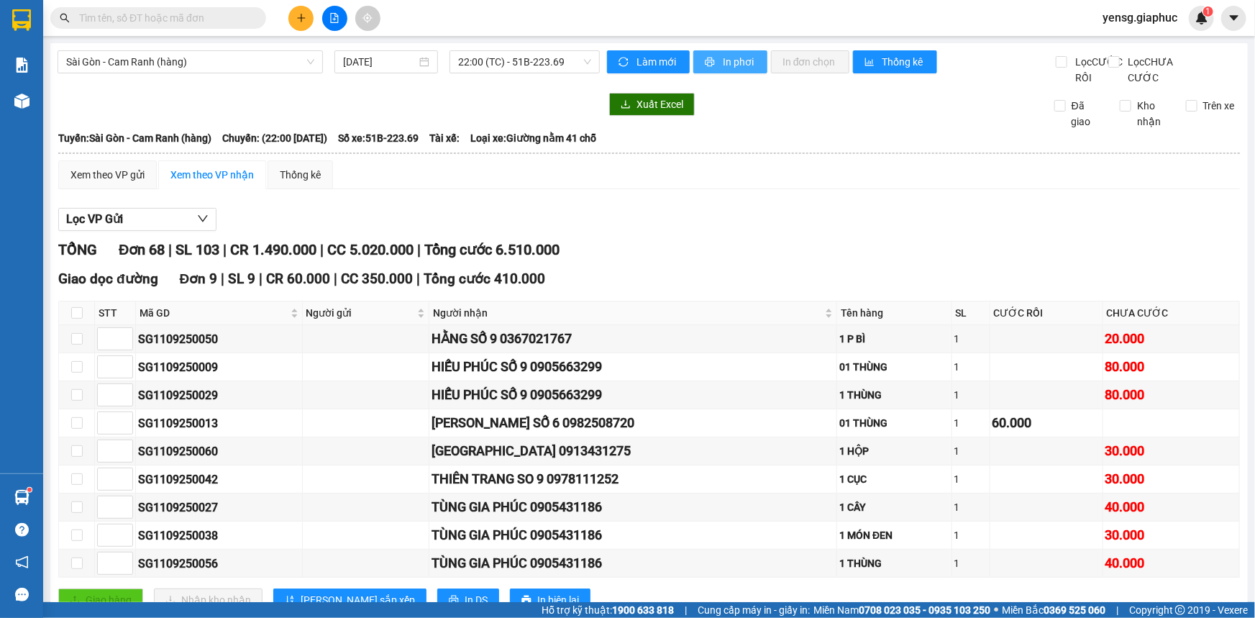
click at [741, 67] on span "In phơi" at bounding box center [739, 62] width 33 height 16
click at [714, 71] on button "In phơi" at bounding box center [730, 61] width 74 height 23
